Goal: Task Accomplishment & Management: Use online tool/utility

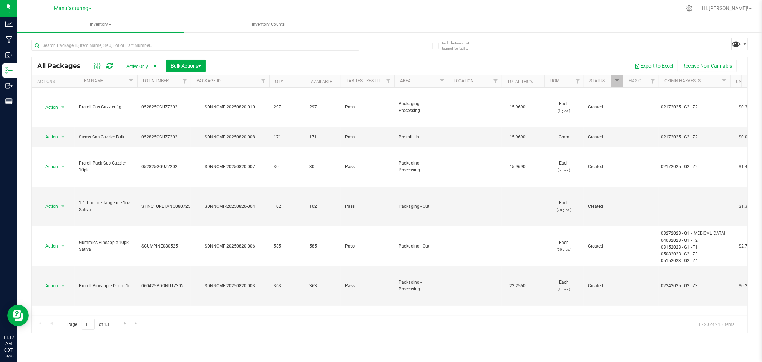
click at [738, 41] on span at bounding box center [737, 44] width 10 height 10
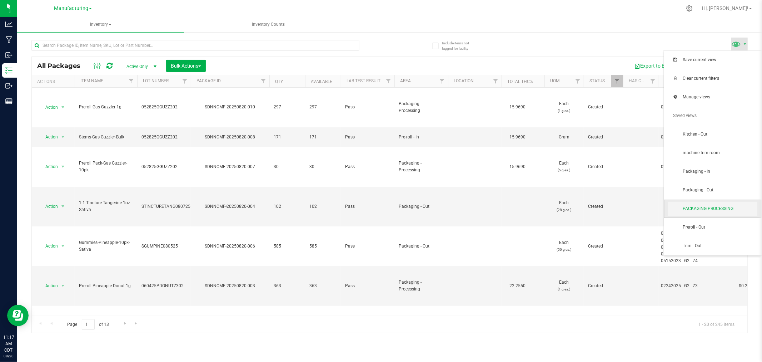
click at [745, 205] on span "PACKAGING PROCESSING" at bounding box center [712, 209] width 89 height 14
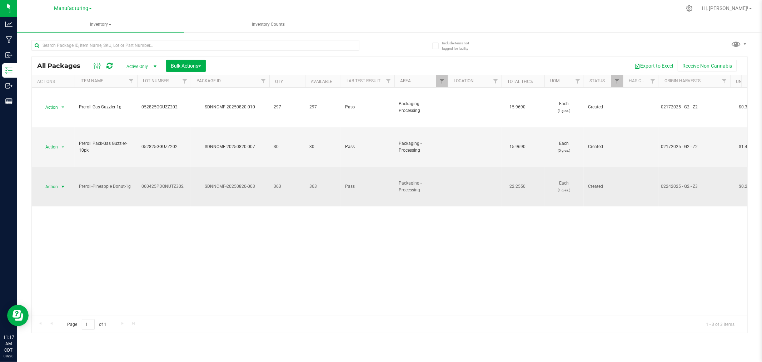
click at [54, 184] on span "Action" at bounding box center [48, 187] width 19 height 10
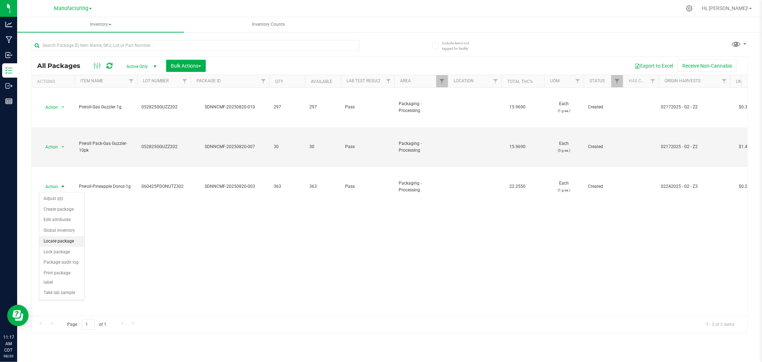
click at [68, 243] on li "Locate package" at bounding box center [61, 241] width 45 height 11
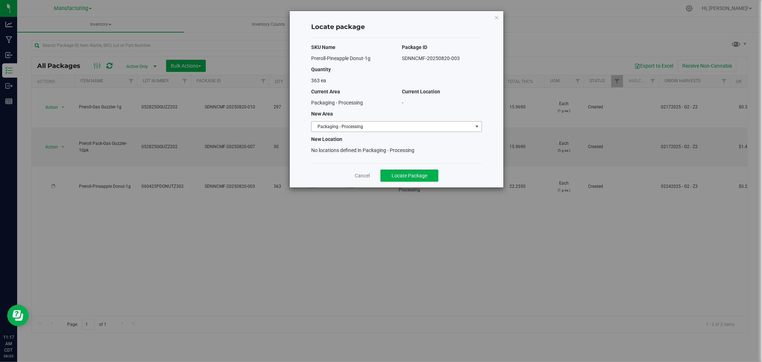
click at [387, 128] on span "Packaging - Processing" at bounding box center [392, 127] width 161 height 10
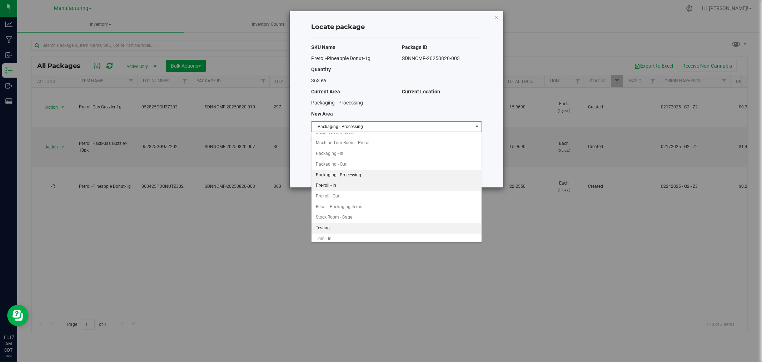
scroll to position [192, 0]
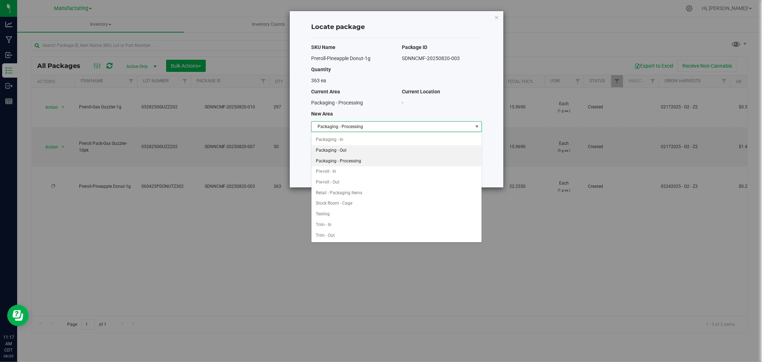
click at [362, 149] on li "Packaging - Out" at bounding box center [397, 150] width 170 height 11
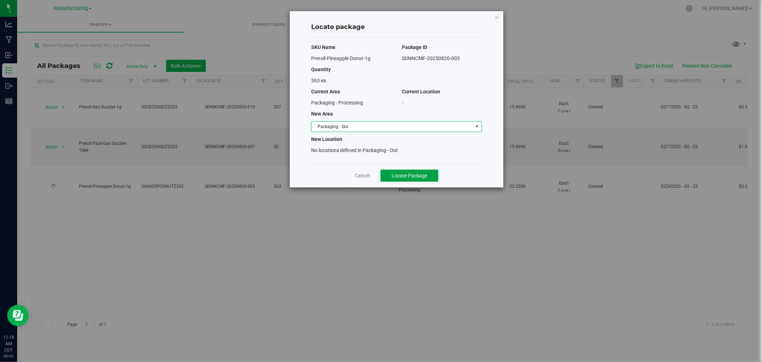
click at [401, 177] on span "Locate Package" at bounding box center [410, 176] width 36 height 6
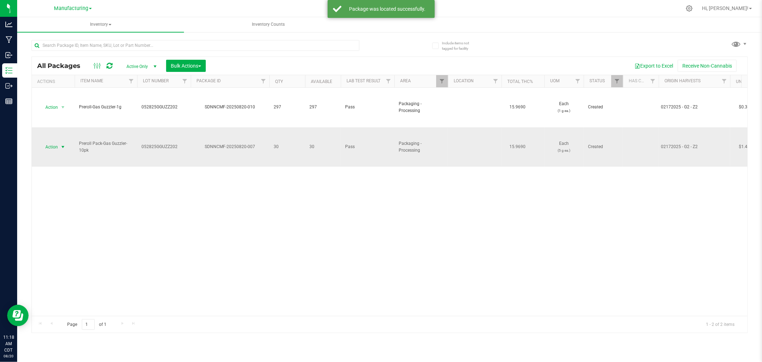
click at [61, 145] on span "select" at bounding box center [63, 147] width 6 height 6
click at [69, 202] on li "Locate package" at bounding box center [61, 201] width 45 height 11
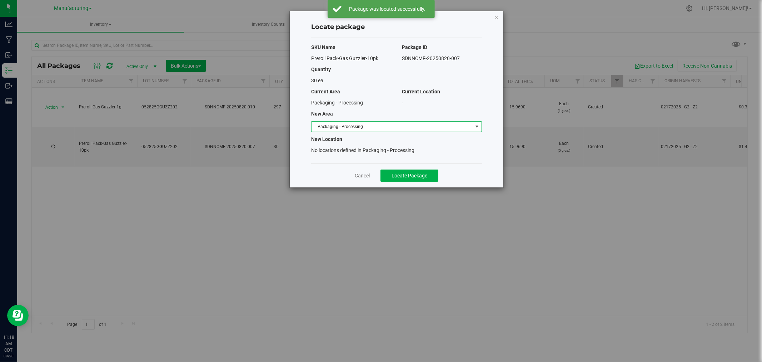
click at [423, 132] on span "Packaging - Processing" at bounding box center [396, 126] width 171 height 11
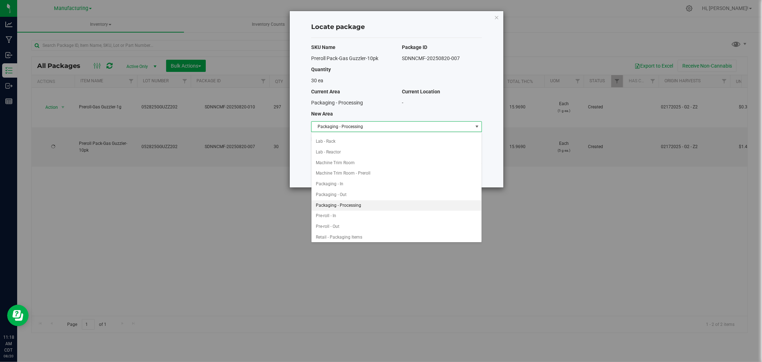
scroll to position [157, 0]
click at [356, 183] on li "Packaging - Out" at bounding box center [397, 184] width 170 height 11
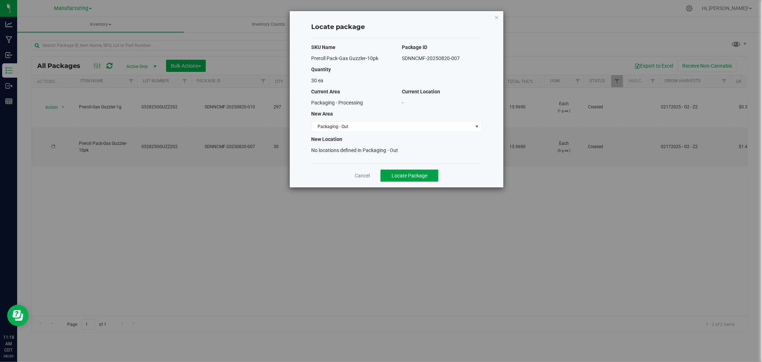
click at [419, 179] on button "Locate Package" at bounding box center [410, 175] width 58 height 12
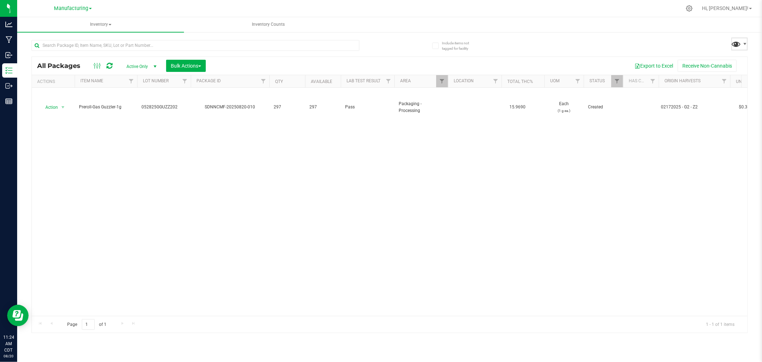
click at [736, 39] on span at bounding box center [737, 44] width 10 height 10
click at [737, 48] on span at bounding box center [737, 44] width 10 height 10
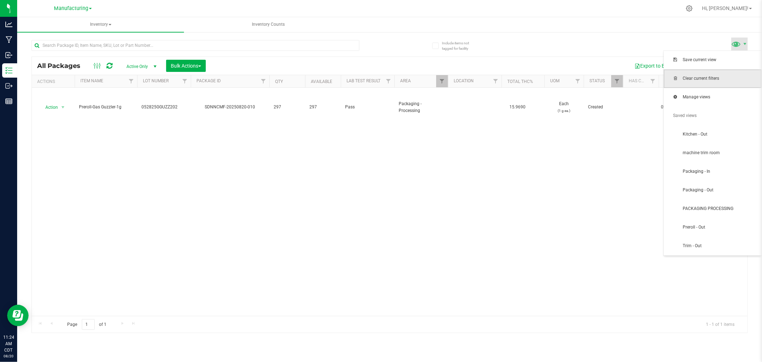
click at [726, 87] on span "Clear current filters" at bounding box center [713, 78] width 98 height 19
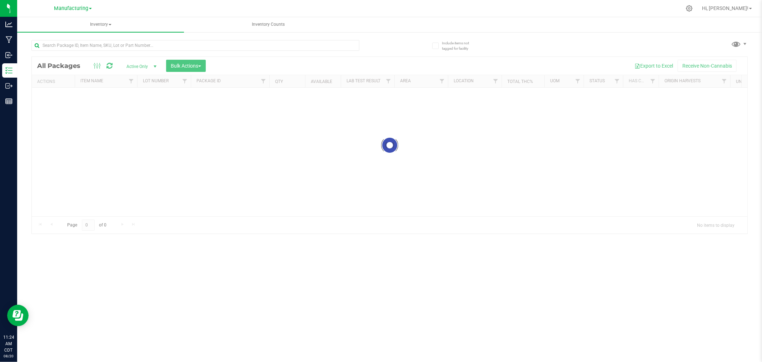
click at [442, 84] on div at bounding box center [390, 145] width 716 height 177
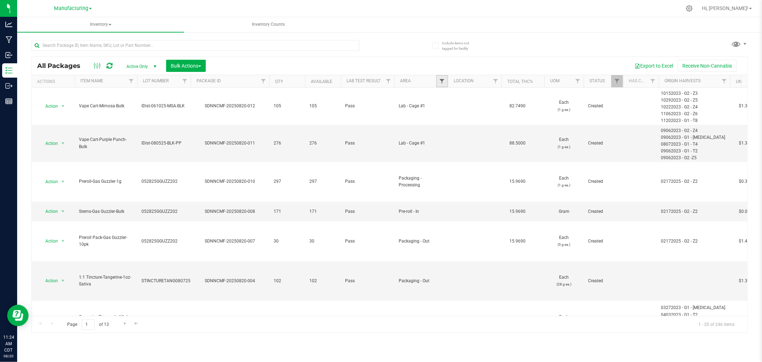
click at [443, 82] on span "Filter" at bounding box center [442, 81] width 6 height 6
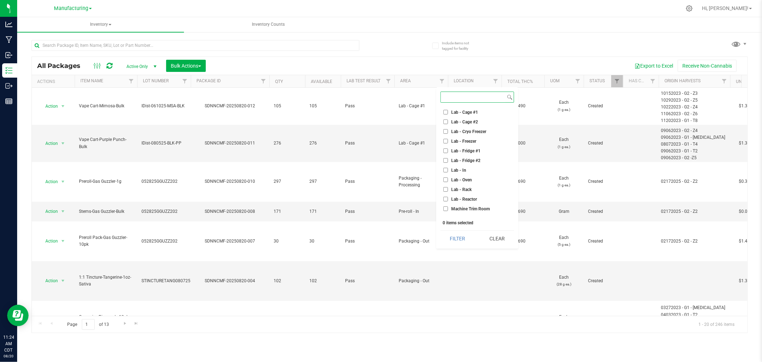
scroll to position [79, 0]
click at [745, 45] on span at bounding box center [745, 44] width 6 height 6
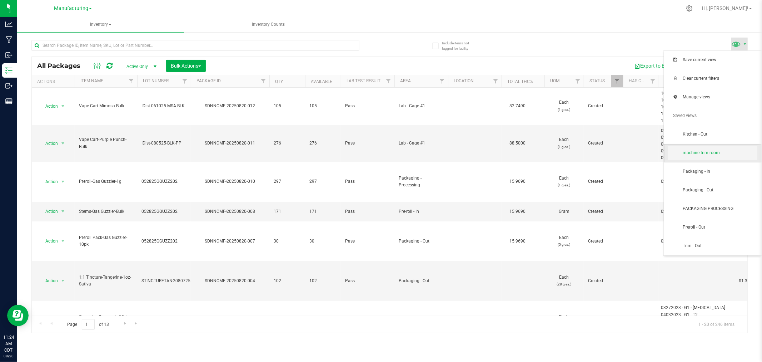
click at [719, 148] on span "machine trim room" at bounding box center [712, 153] width 89 height 14
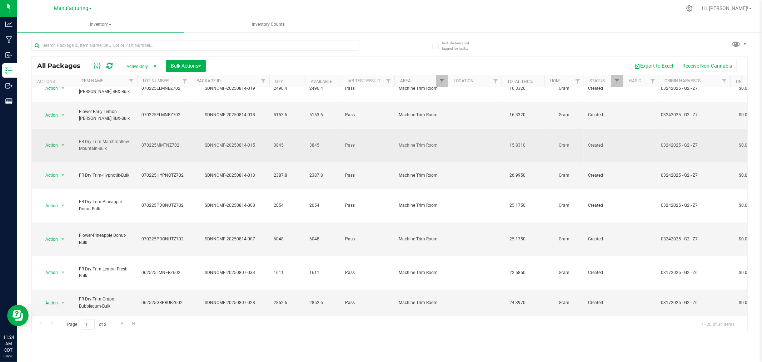
scroll to position [119, 0]
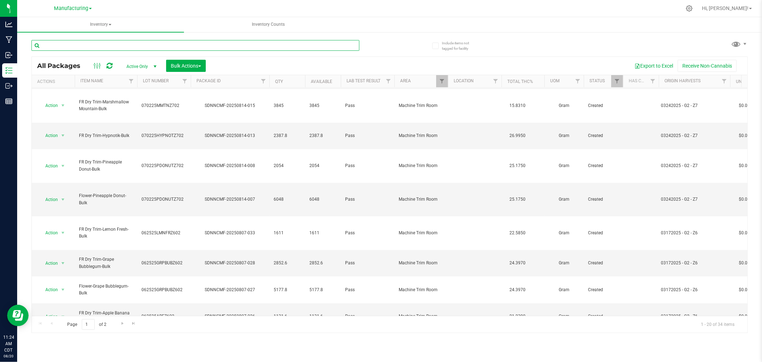
click at [188, 45] on input "text" at bounding box center [195, 45] width 328 height 11
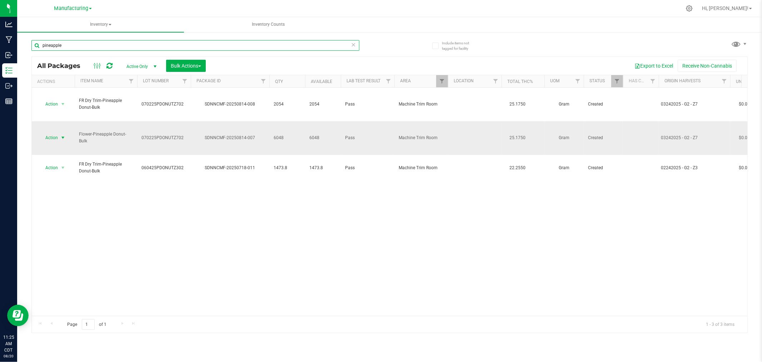
type input "pineapple"
click at [59, 133] on span "select" at bounding box center [63, 138] width 9 height 10
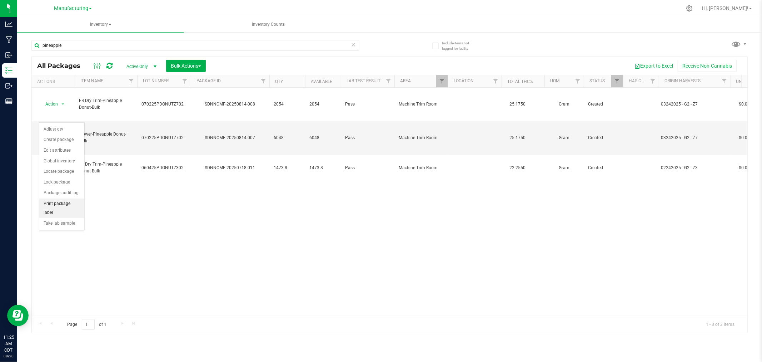
click at [46, 205] on li "Print package label" at bounding box center [61, 208] width 45 height 20
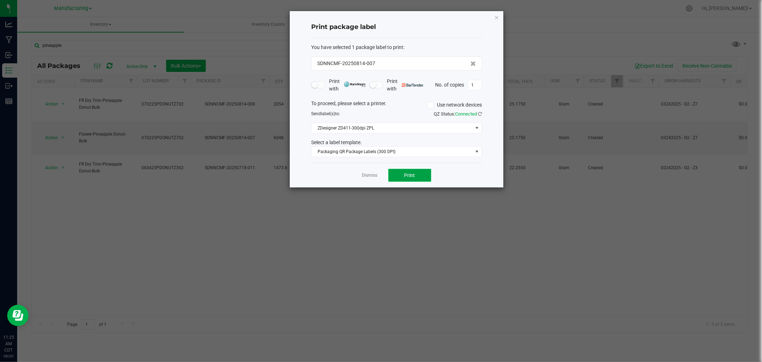
click at [409, 178] on span "Print" at bounding box center [410, 175] width 11 height 6
click at [370, 174] on link "Dismiss" at bounding box center [369, 175] width 15 height 6
